Goal: Information Seeking & Learning: Learn about a topic

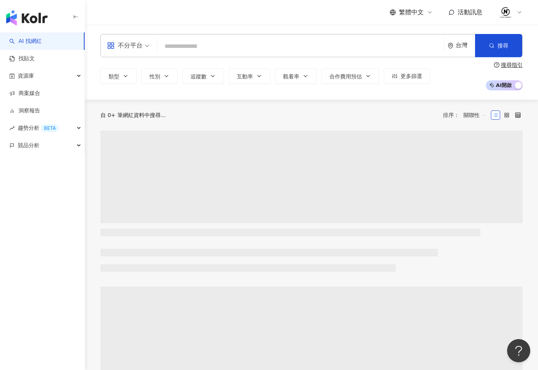
click at [280, 54] on div "不分平台 台灣 搜尋" at bounding box center [311, 45] width 422 height 23
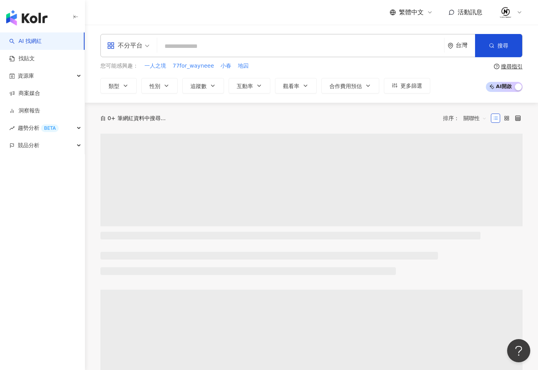
click at [258, 51] on input "search" at bounding box center [300, 46] width 281 height 15
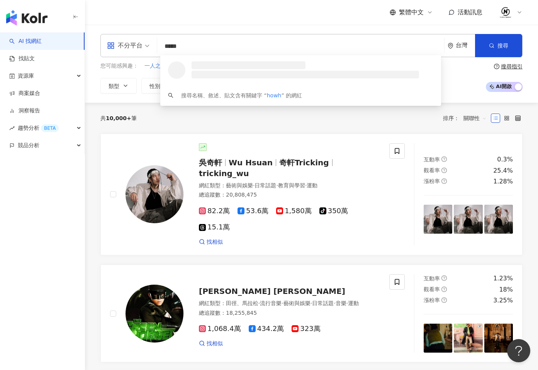
type input "******"
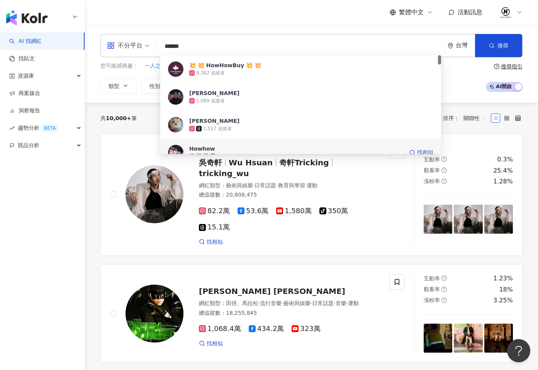
click at [211, 147] on div "Howhow" at bounding box center [202, 149] width 26 height 8
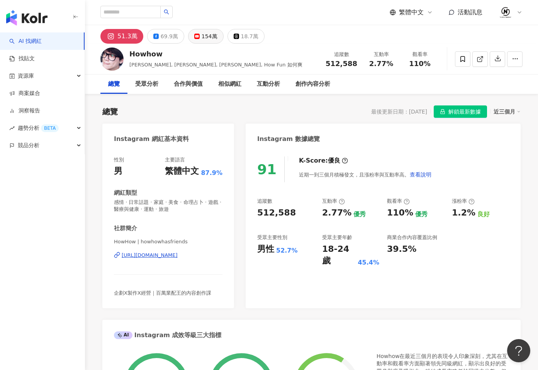
click at [203, 42] on button "154萬" at bounding box center [206, 36] width 36 height 15
click at [204, 38] on div "154萬" at bounding box center [210, 36] width 16 height 11
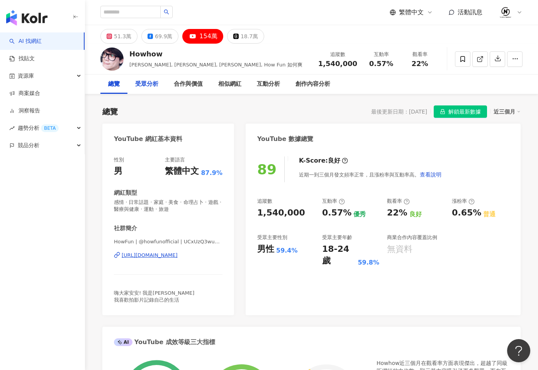
click at [142, 83] on div "受眾分析" at bounding box center [146, 84] width 23 height 9
